Goal: Transaction & Acquisition: Purchase product/service

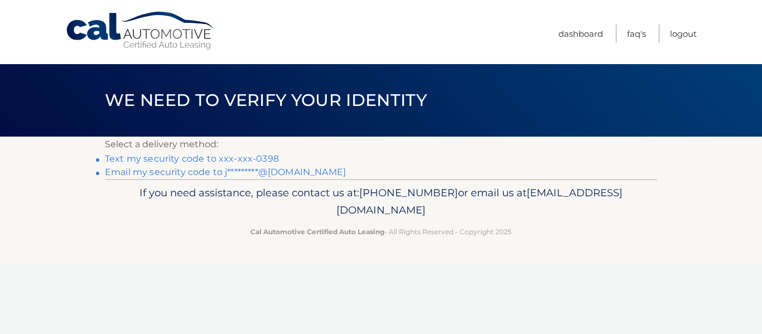
click at [261, 157] on link "Text my security code to xxx-xxx-0398" at bounding box center [192, 158] width 174 height 11
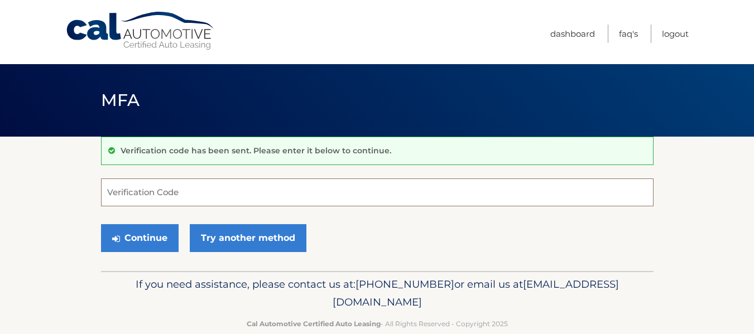
click at [236, 184] on input "Verification Code" at bounding box center [377, 193] width 552 height 28
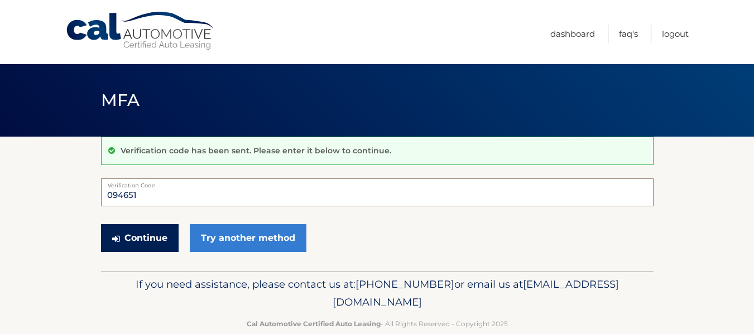
type input "094651"
click at [152, 233] on button "Continue" at bounding box center [140, 238] width 78 height 28
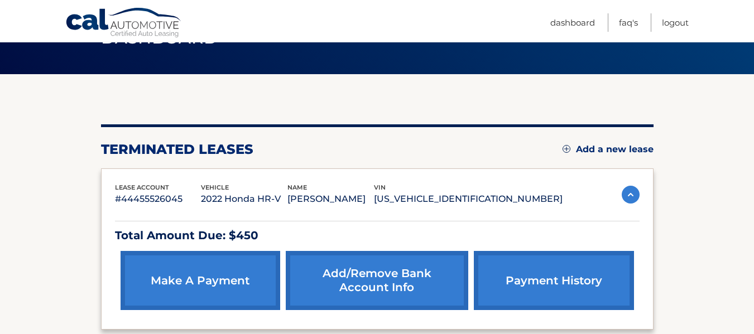
scroll to position [68, 0]
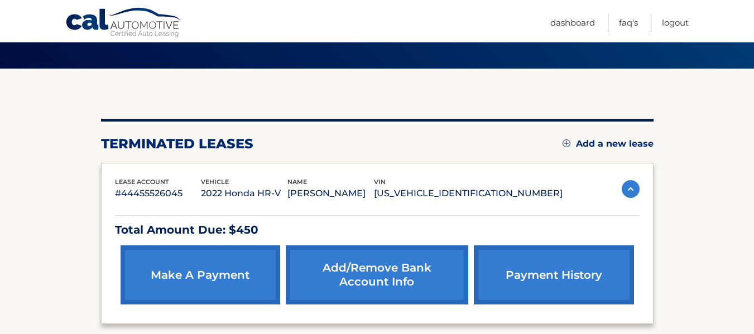
click at [185, 267] on link "make a payment" at bounding box center [201, 274] width 160 height 59
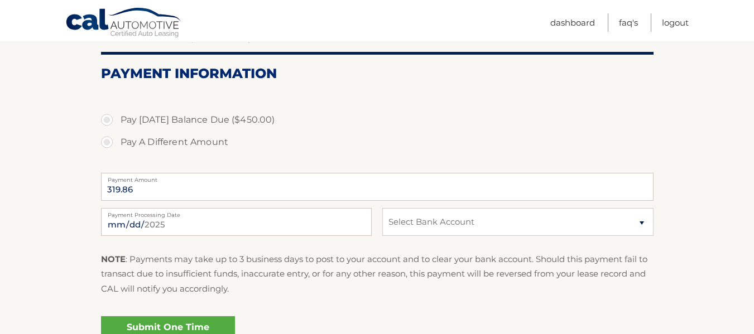
scroll to position [126, 0]
click at [404, 219] on select "Select Bank Account Savings BETHPAGE FEDERAL CREDIT UNION *****4306 Checking BE…" at bounding box center [517, 222] width 271 height 28
select select "OWMzMTQ5YzQtNjYxYy00NTQ3LWJlZjctZWI5NWUxODkxYTMw"
click at [382, 208] on select "Select Bank Account Savings BETHPAGE FEDERAL CREDIT UNION *****4306 Checking BE…" at bounding box center [517, 222] width 271 height 28
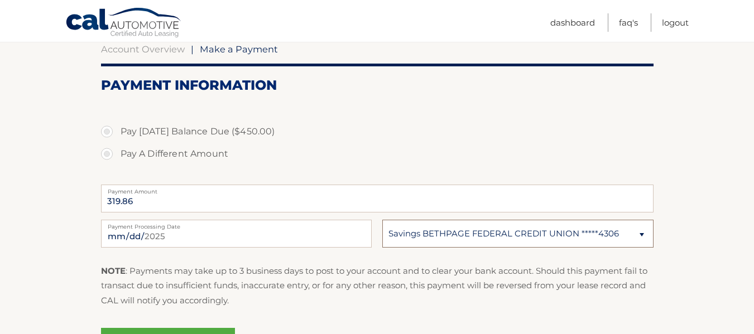
scroll to position [113, 0]
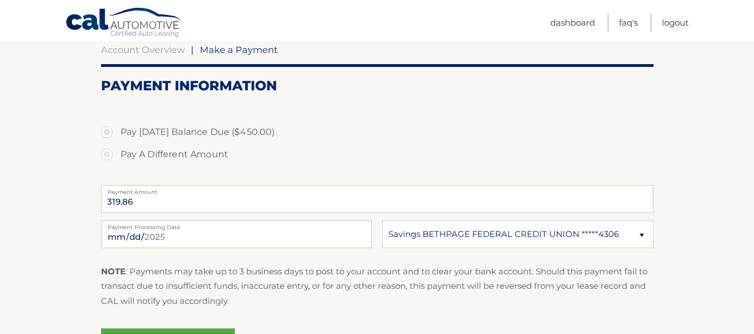
click at [105, 130] on label "Pay Today's Balance Due ($450.00)" at bounding box center [377, 132] width 552 height 22
click at [105, 130] on input "Pay Today's Balance Due ($450.00)" at bounding box center [110, 130] width 11 height 18
radio input "true"
type input "450.00"
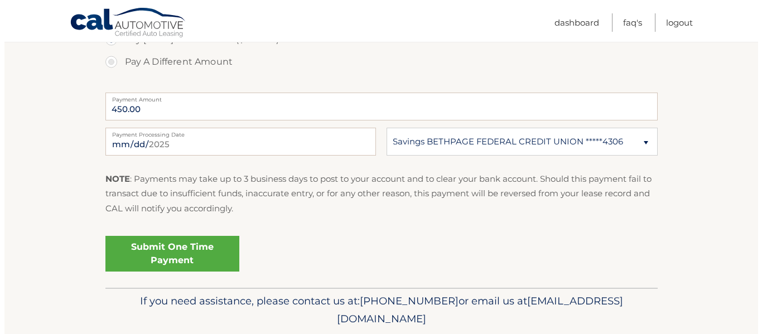
scroll to position [209, 0]
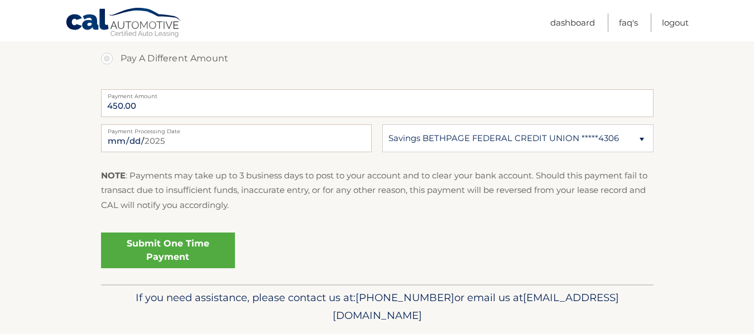
click at [145, 244] on link "Submit One Time Payment" at bounding box center [168, 251] width 134 height 36
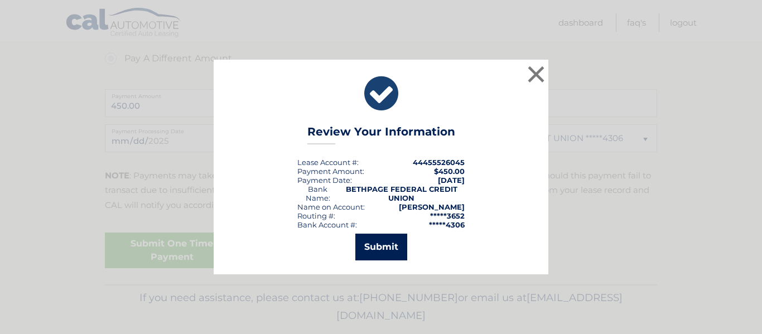
click at [376, 248] on button "Submit" at bounding box center [381, 247] width 52 height 27
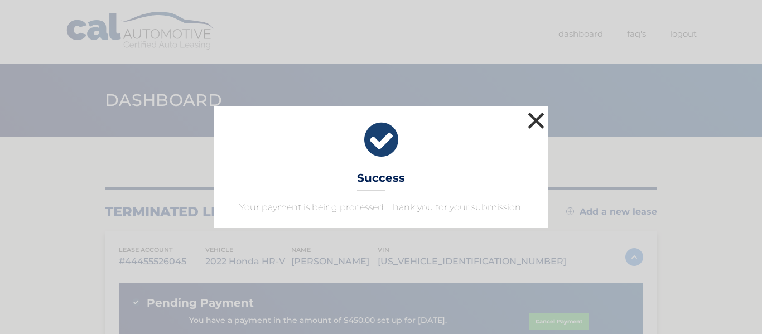
click at [534, 123] on button "×" at bounding box center [536, 120] width 22 height 22
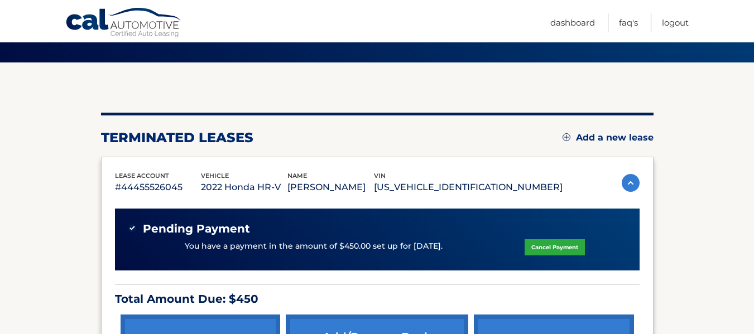
scroll to position [74, 0]
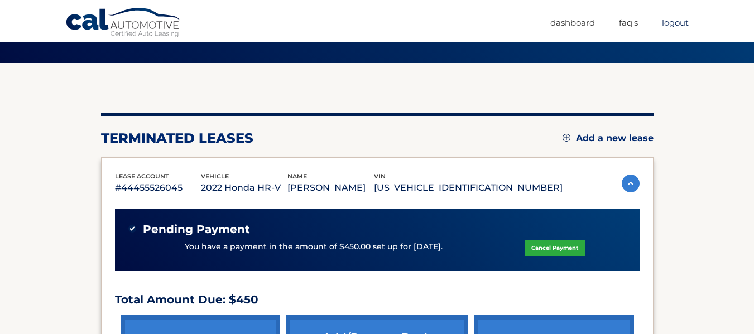
click at [675, 21] on link "Logout" at bounding box center [675, 22] width 27 height 18
